Goal: Check status: Check status

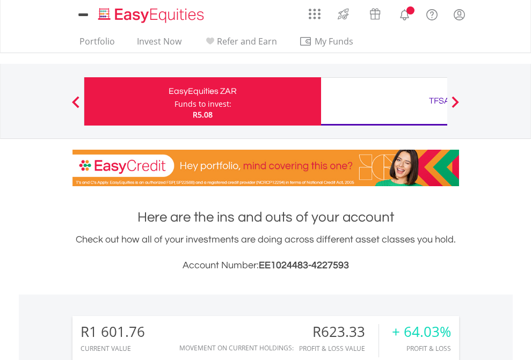
scroll to position [103, 168]
click at [174, 101] on div "Funds to invest:" at bounding box center [202, 104] width 57 height 11
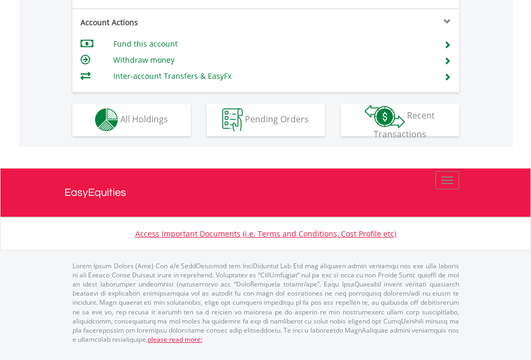
scroll to position [915, 0]
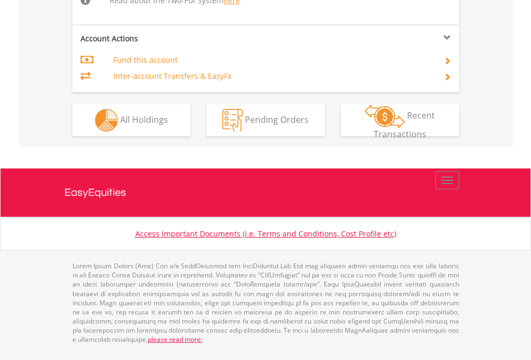
scroll to position [1134, 0]
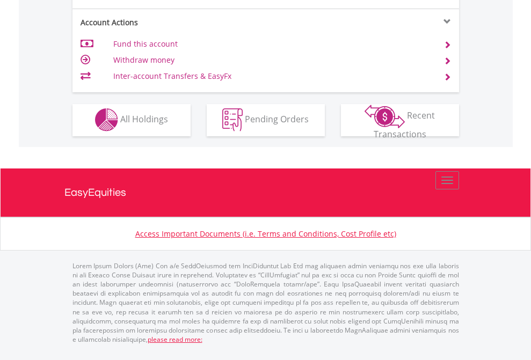
scroll to position [1003, 0]
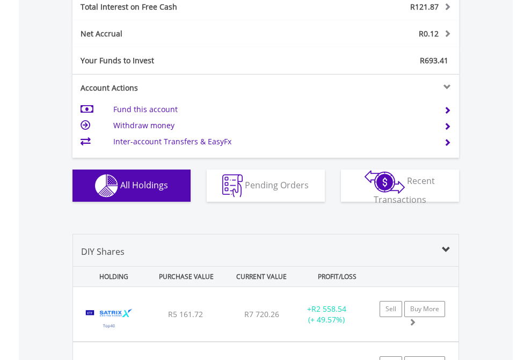
scroll to position [1236, 0]
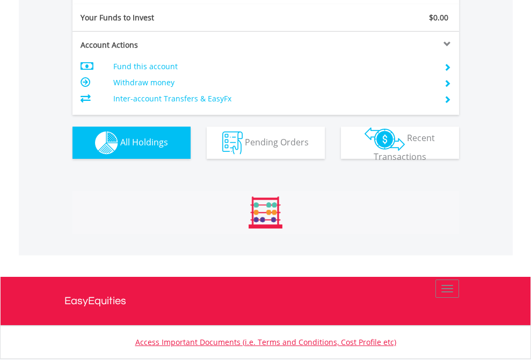
scroll to position [103, 168]
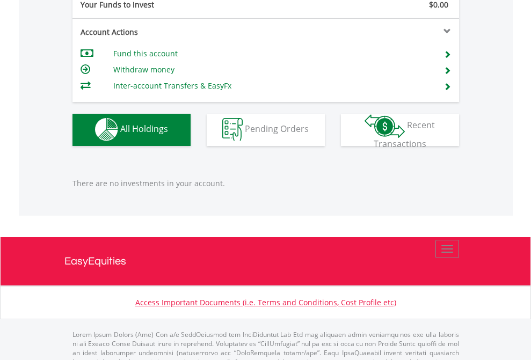
scroll to position [1062, 0]
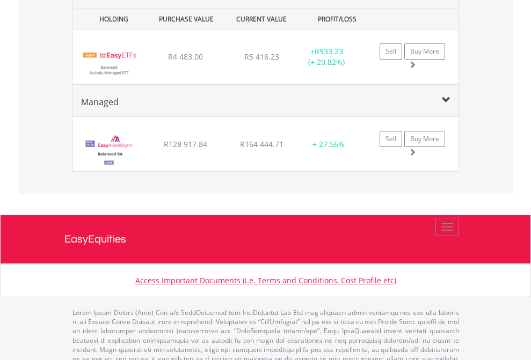
scroll to position [1037, 0]
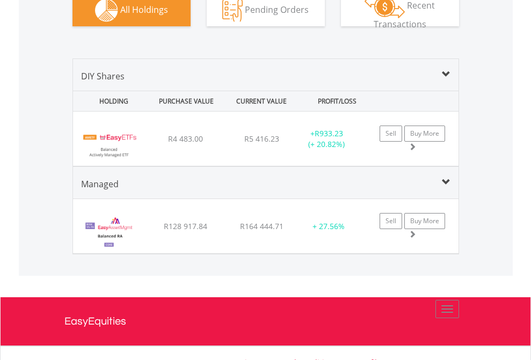
scroll to position [103, 168]
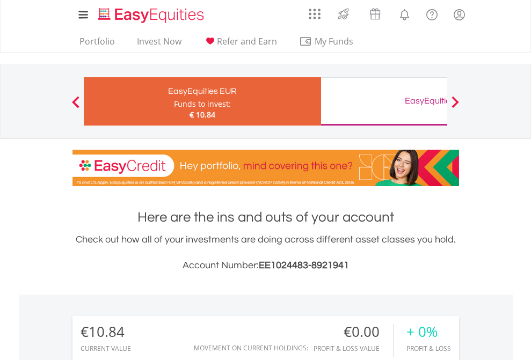
scroll to position [103, 168]
click at [384, 101] on div "EasyEquities GBP" at bounding box center [439, 100] width 224 height 15
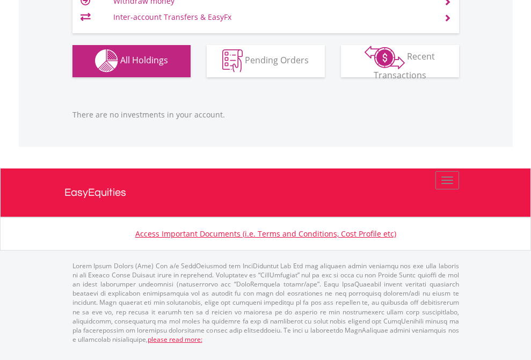
scroll to position [103, 168]
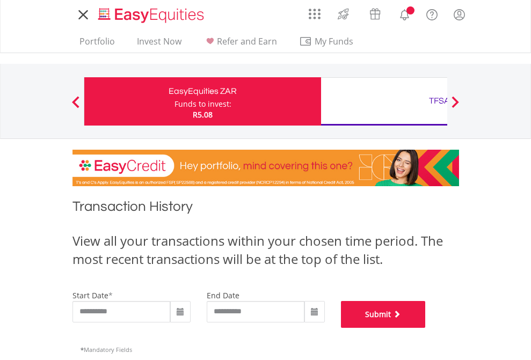
click at [425, 328] on button "Submit" at bounding box center [383, 314] width 85 height 27
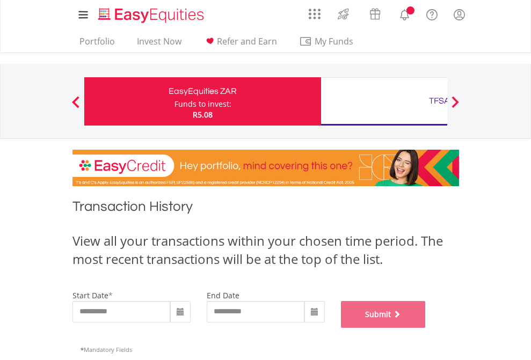
scroll to position [435, 0]
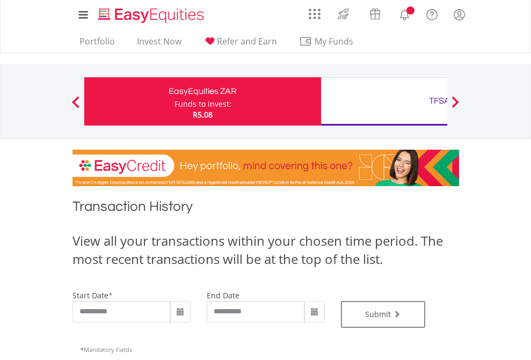
click at [384, 101] on div "TFSA" at bounding box center [439, 100] width 224 height 15
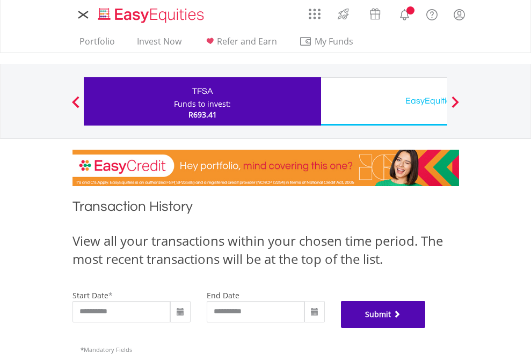
click at [425, 328] on button "Submit" at bounding box center [383, 314] width 85 height 27
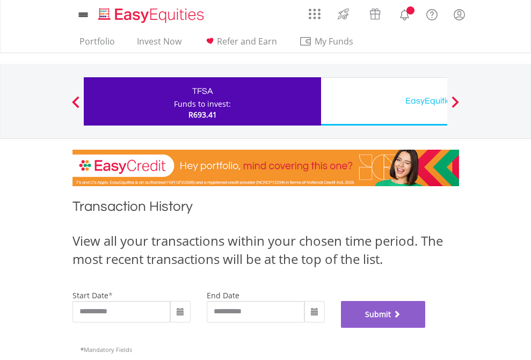
scroll to position [435, 0]
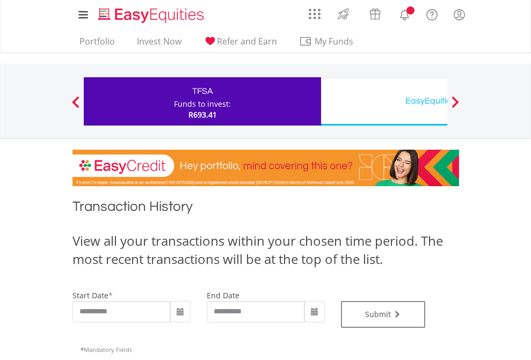
click at [384, 101] on div "EasyEquities USD" at bounding box center [439, 100] width 224 height 15
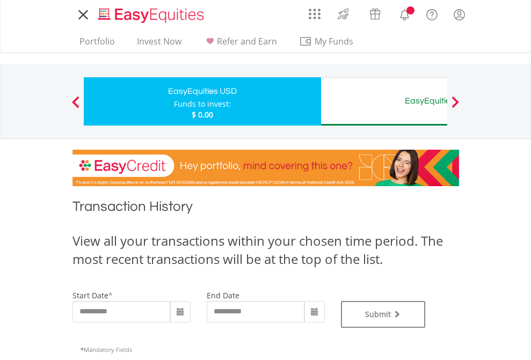
type input "**********"
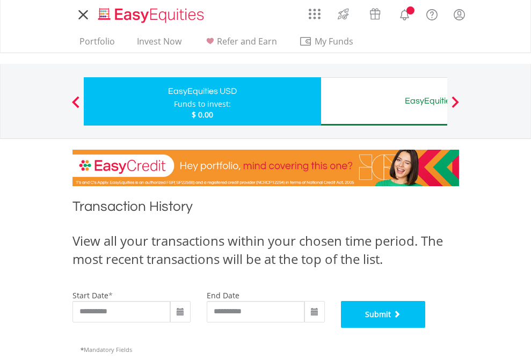
click at [425, 328] on button "Submit" at bounding box center [383, 314] width 85 height 27
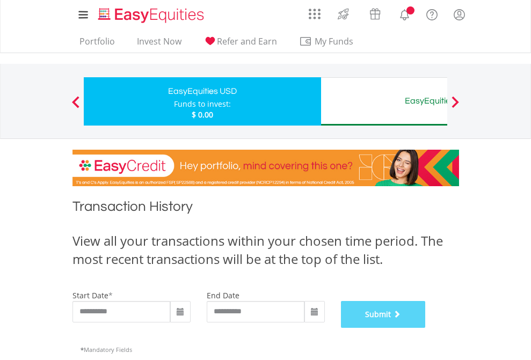
scroll to position [435, 0]
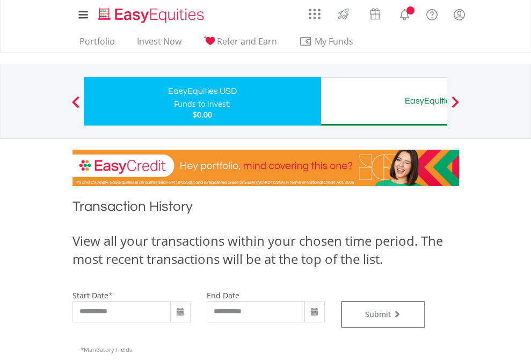
click at [384, 101] on div "EasyEquities AUD" at bounding box center [439, 100] width 224 height 15
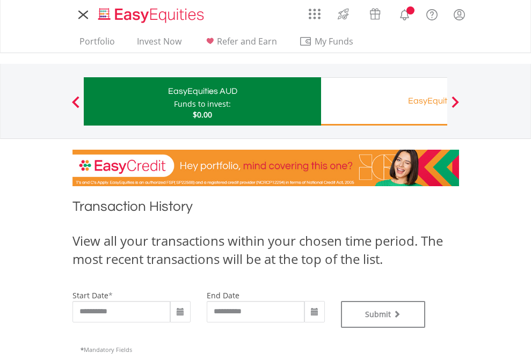
type input "**********"
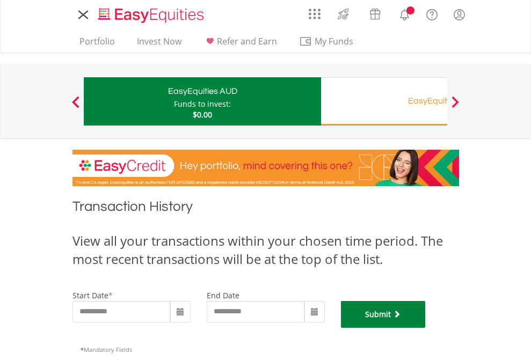
click at [425, 328] on button "Submit" at bounding box center [383, 314] width 85 height 27
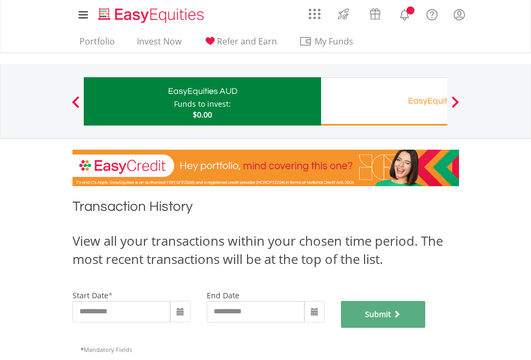
scroll to position [435, 0]
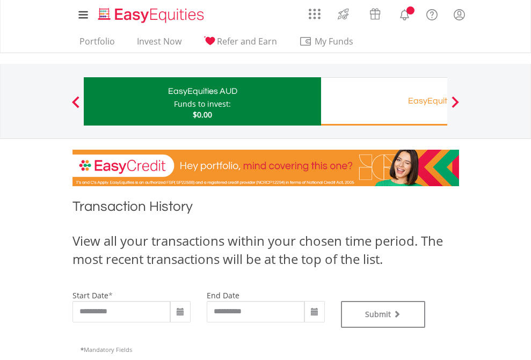
click at [384, 101] on div "EasyEquities RA" at bounding box center [439, 100] width 224 height 15
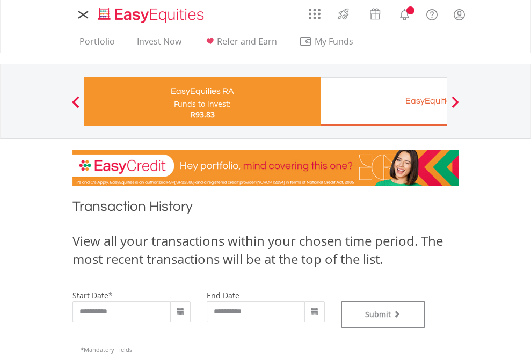
type input "**********"
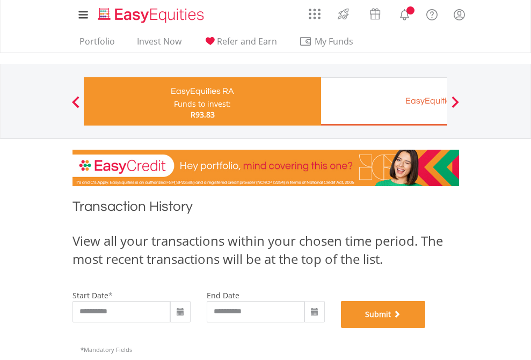
click at [425, 328] on button "Submit" at bounding box center [383, 314] width 85 height 27
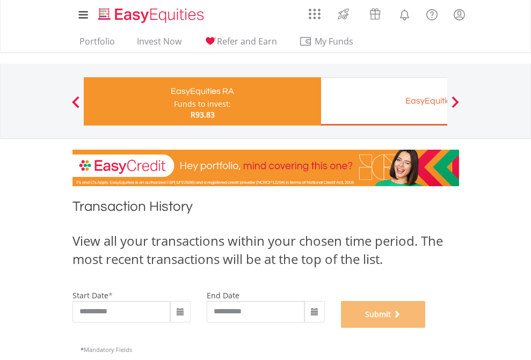
scroll to position [435, 0]
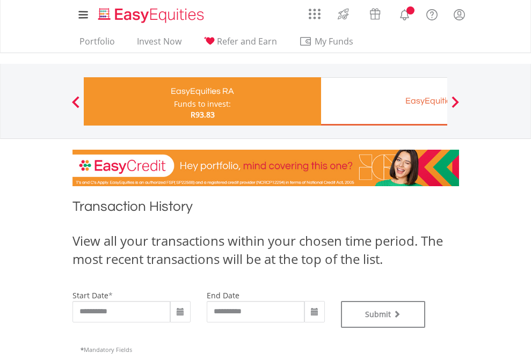
click at [384, 101] on div "EasyEquities EUR" at bounding box center [439, 100] width 224 height 15
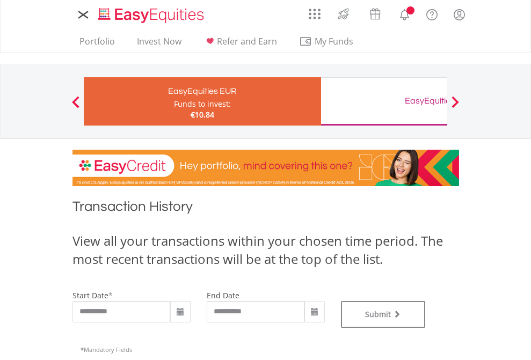
type input "**********"
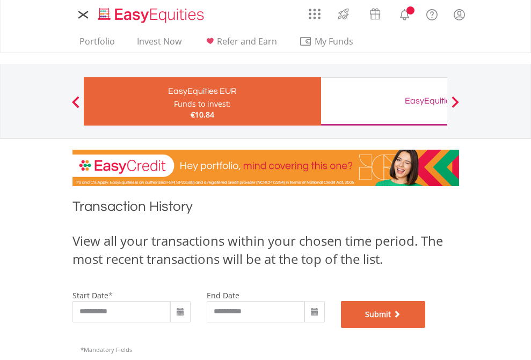
click at [425, 328] on button "Submit" at bounding box center [383, 314] width 85 height 27
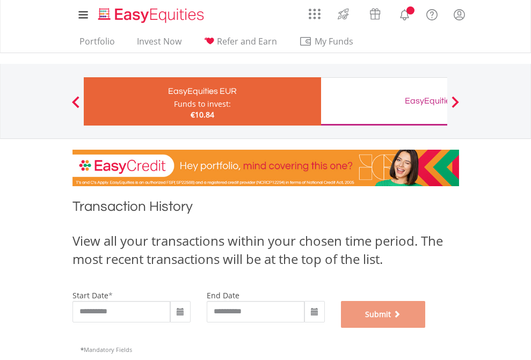
scroll to position [435, 0]
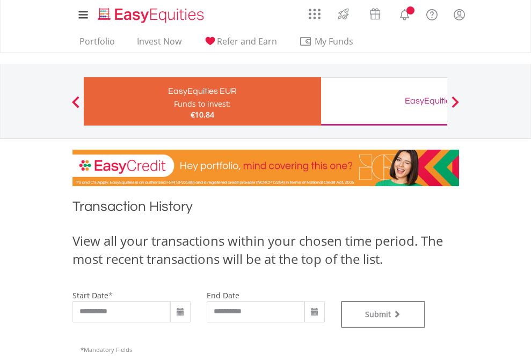
click at [384, 101] on div "EasyEquities GBP" at bounding box center [439, 100] width 224 height 15
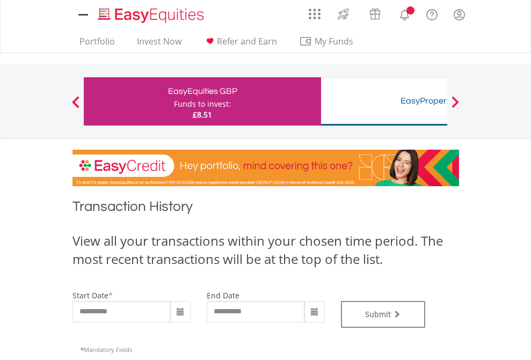
type input "**********"
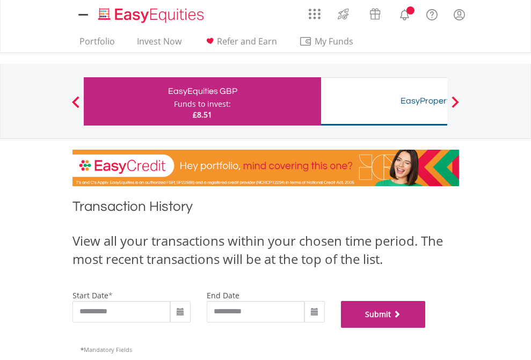
click at [425, 328] on button "Submit" at bounding box center [383, 314] width 85 height 27
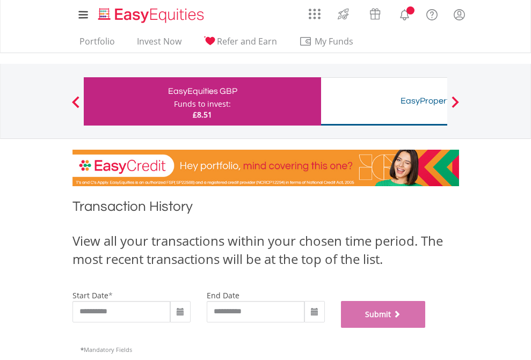
scroll to position [435, 0]
